Goal: Task Accomplishment & Management: Use online tool/utility

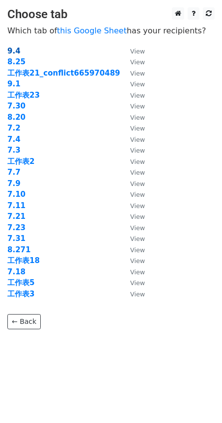
click at [16, 48] on strong "9.4" at bounding box center [13, 51] width 13 height 9
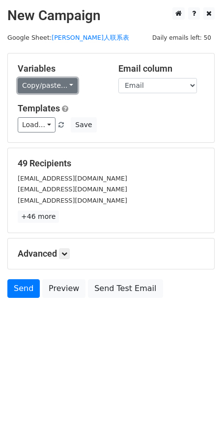
click at [69, 90] on link "Copy/paste..." at bounding box center [48, 85] width 60 height 15
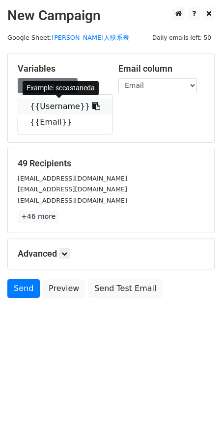
click at [92, 106] on icon at bounding box center [96, 106] width 8 height 8
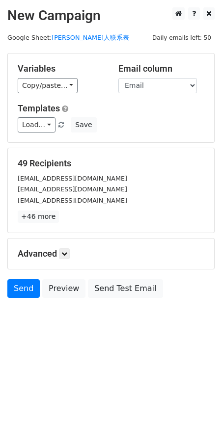
drag, startPoint x: 106, startPoint y: 365, endPoint x: 3, endPoint y: 339, distance: 106.3
click at [106, 365] on html "New Campaign Daily emails left: 50 Google Sheet: Tina红人联系表 Variables Copy/paste…" at bounding box center [111, 211] width 222 height 423
